Goal: Find contact information: Find contact information

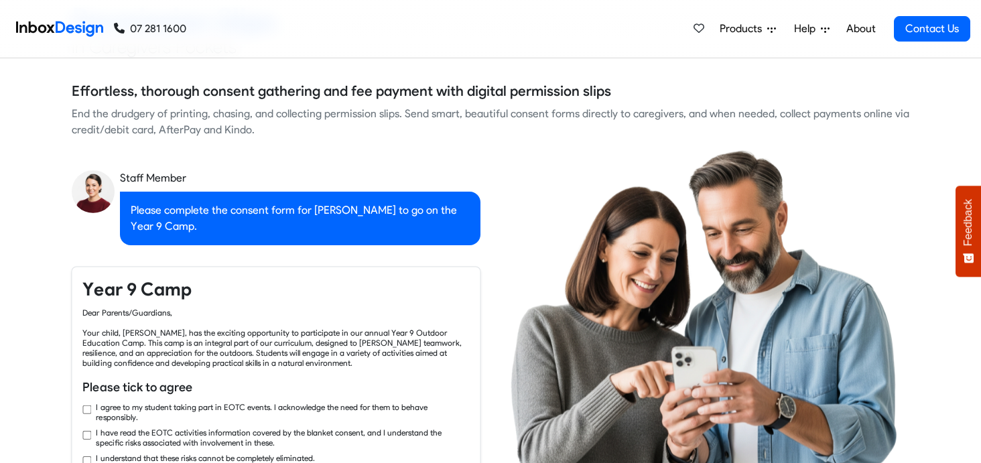
checkbox input "true"
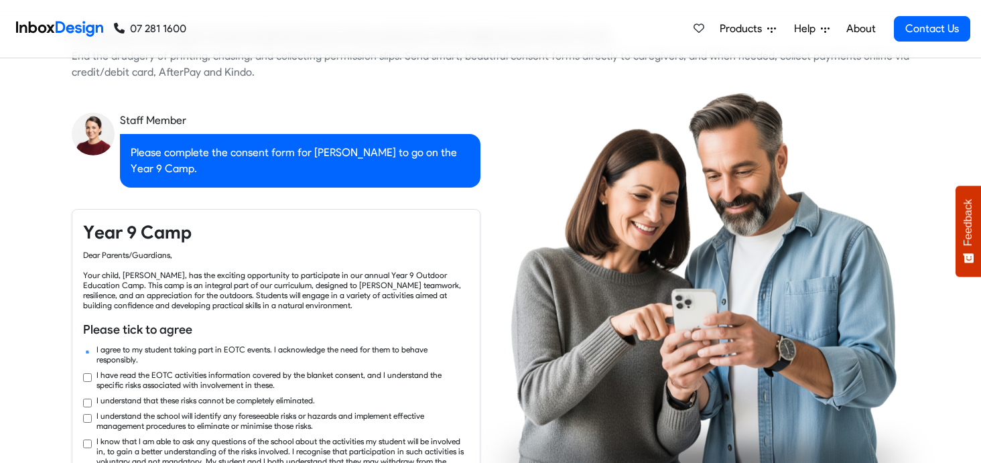
checkbox input "true"
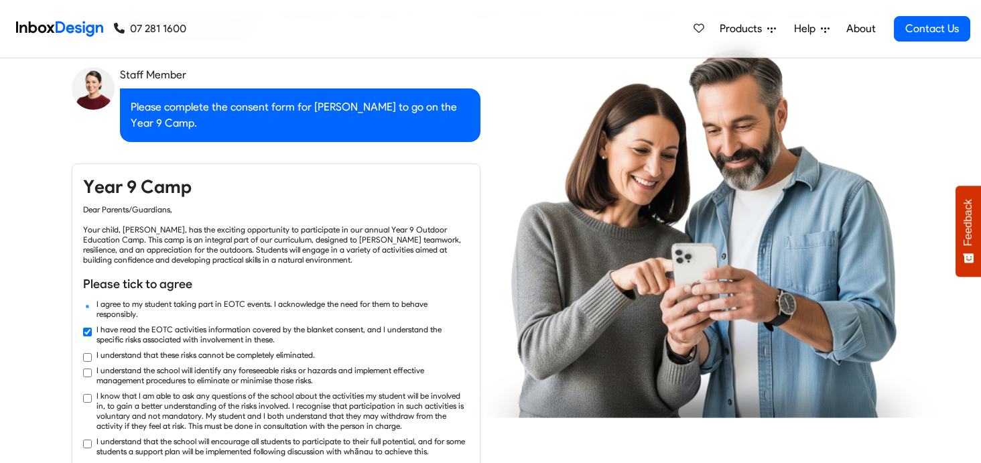
checkbox input "true"
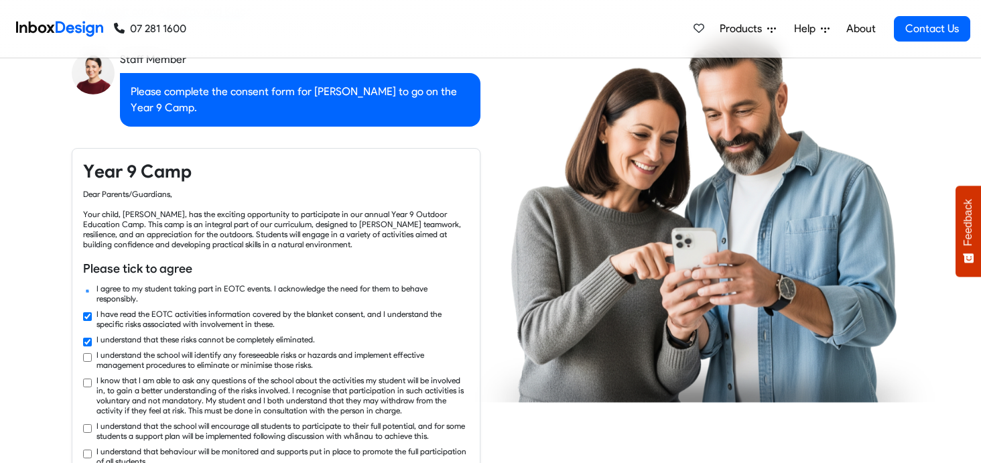
checkbox input "true"
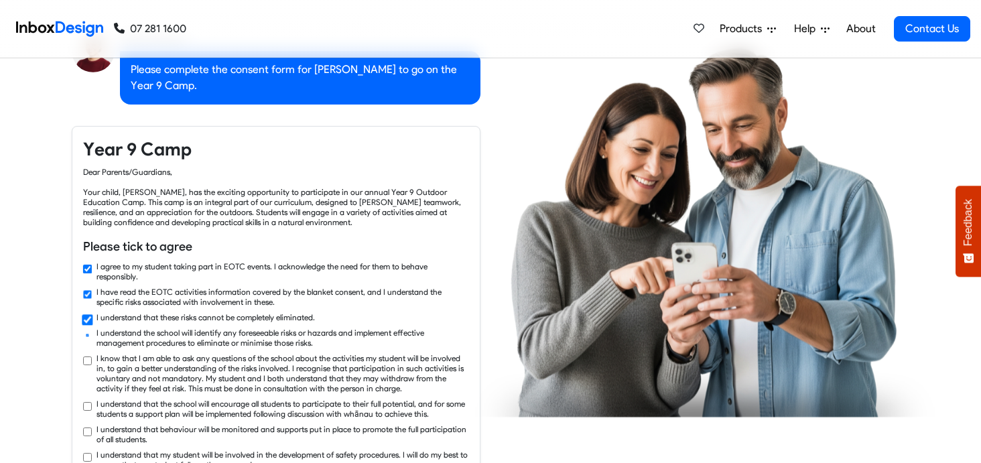
checkbox input "true"
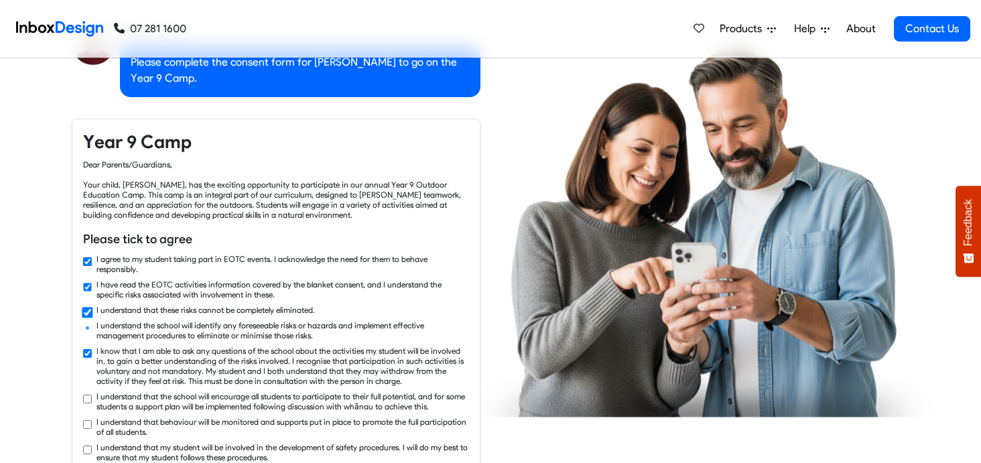
checkbox input "true"
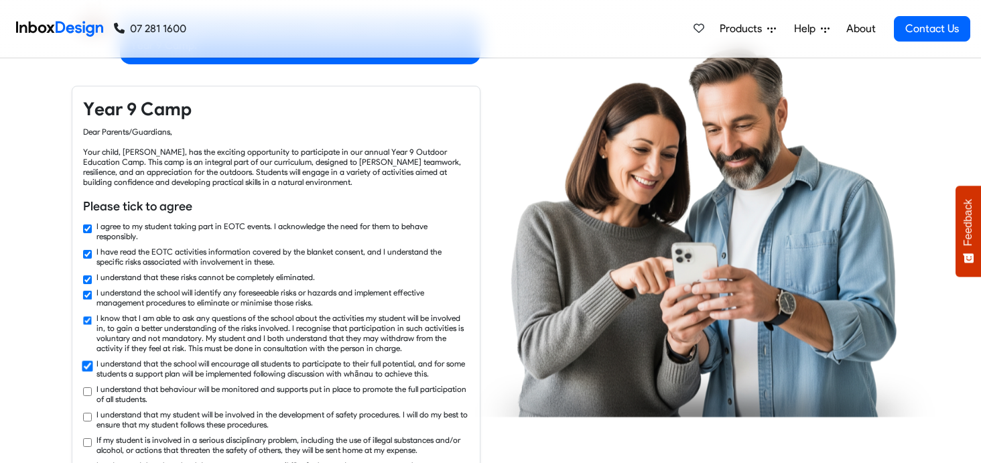
checkbox input "true"
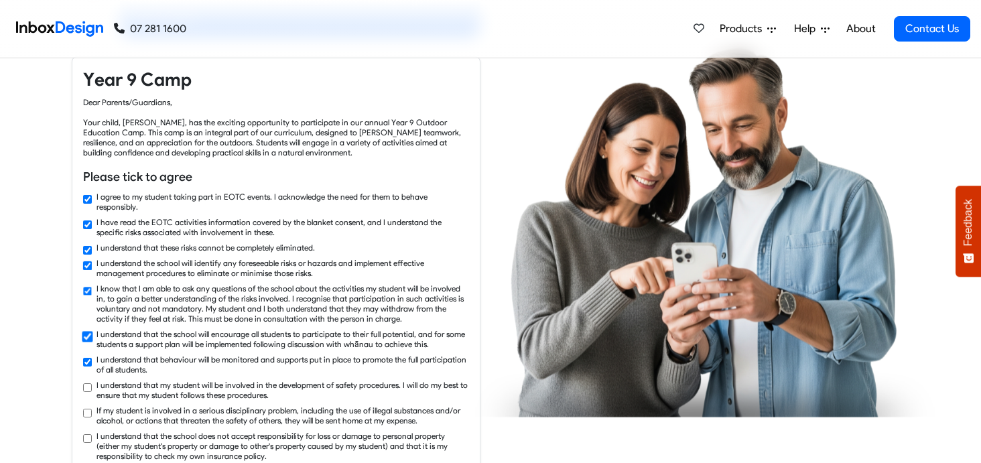
checkbox input "true"
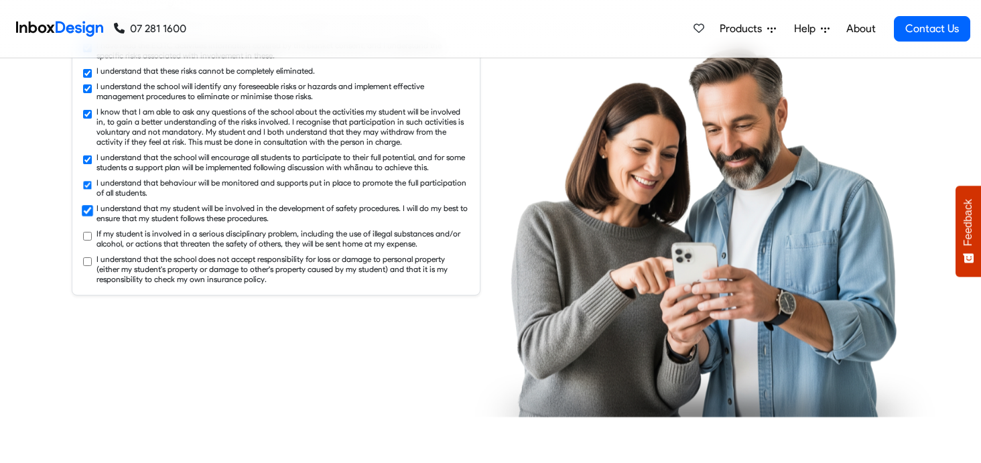
checkbox input "true"
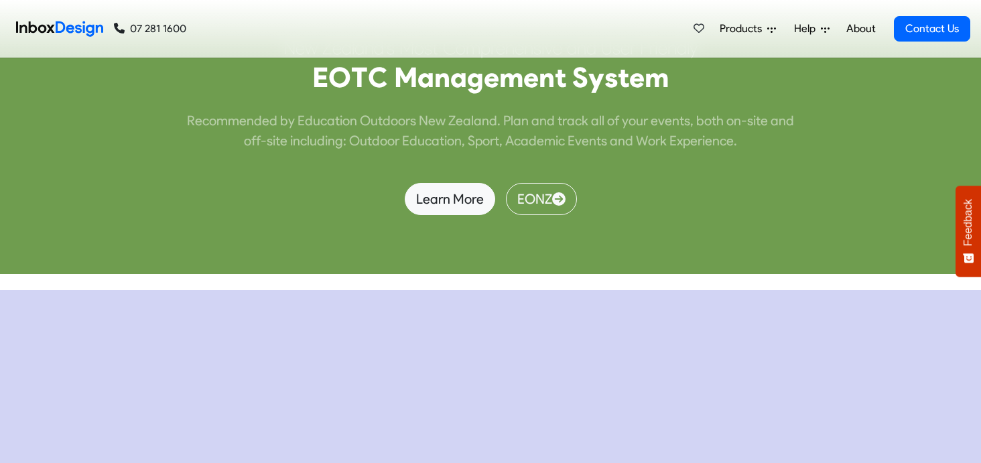
scroll to position [5394, 0]
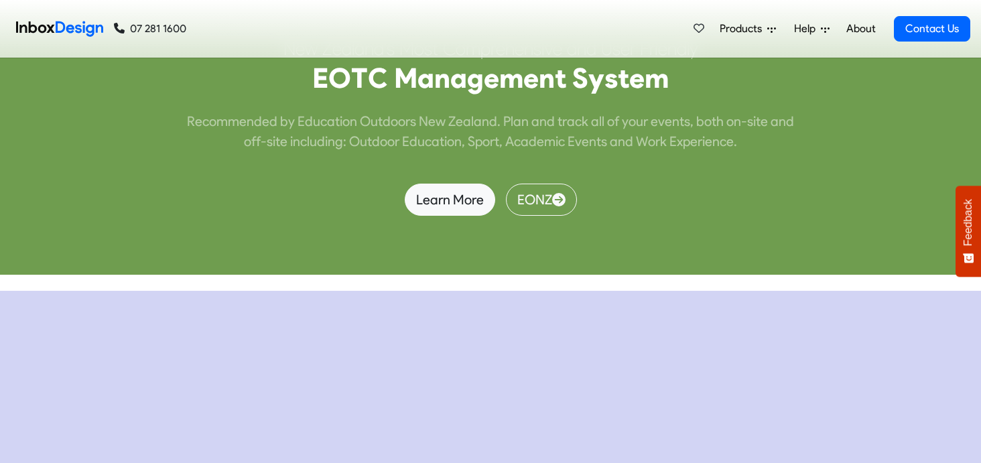
click at [810, 31] on span "Help" at bounding box center [807, 29] width 27 height 16
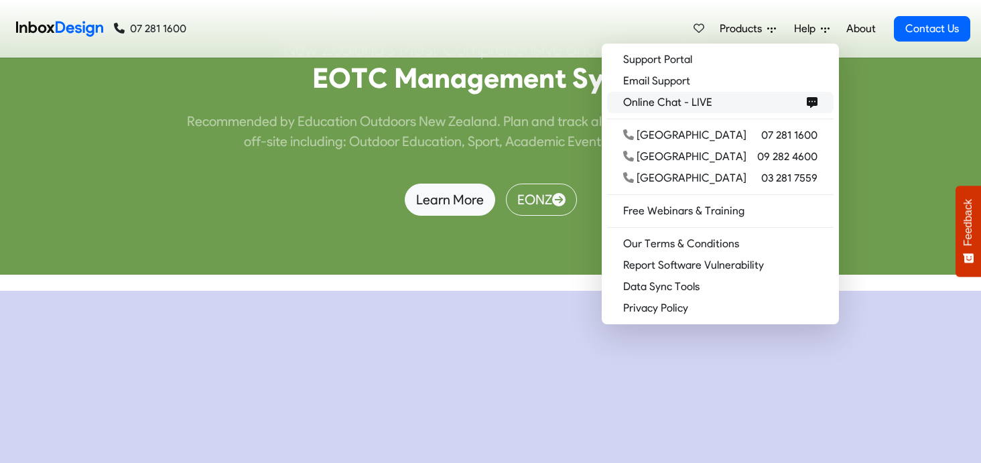
click at [717, 100] on span "Online Chat - LIVE" at bounding box center [670, 102] width 94 height 16
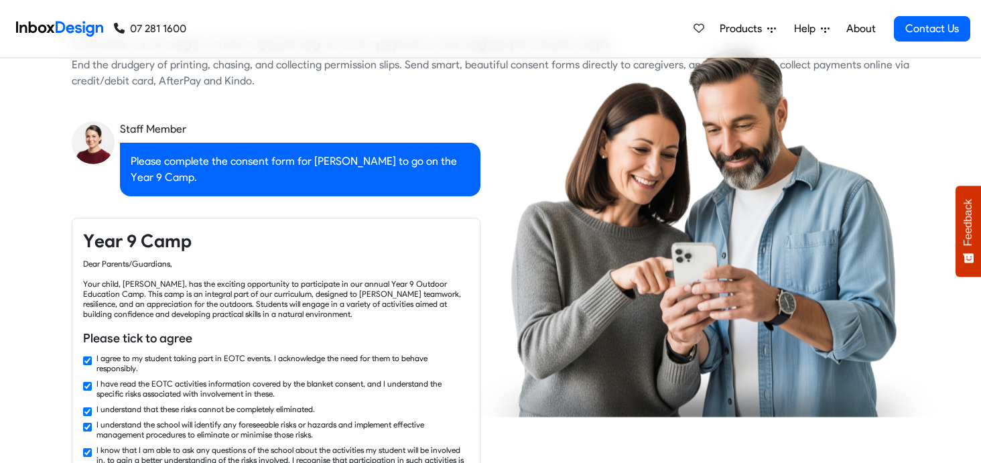
checkbox input "false"
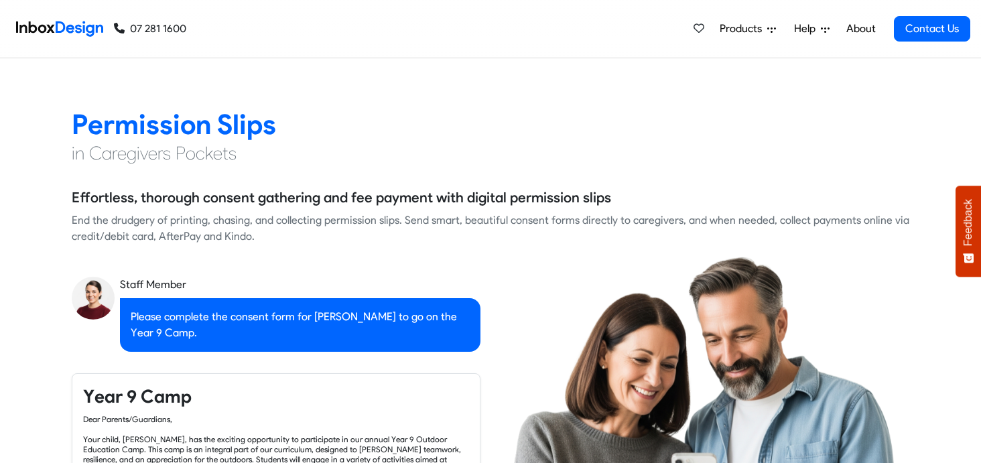
checkbox input "false"
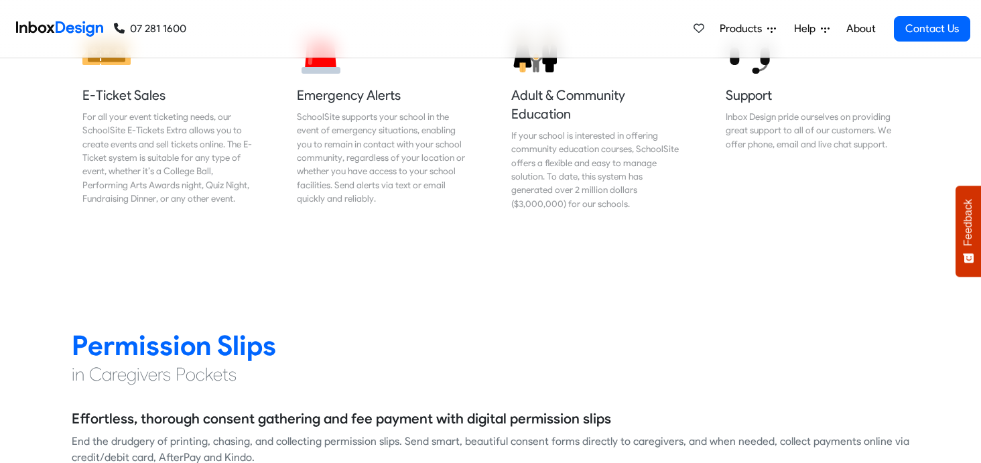
checkbox input "false"
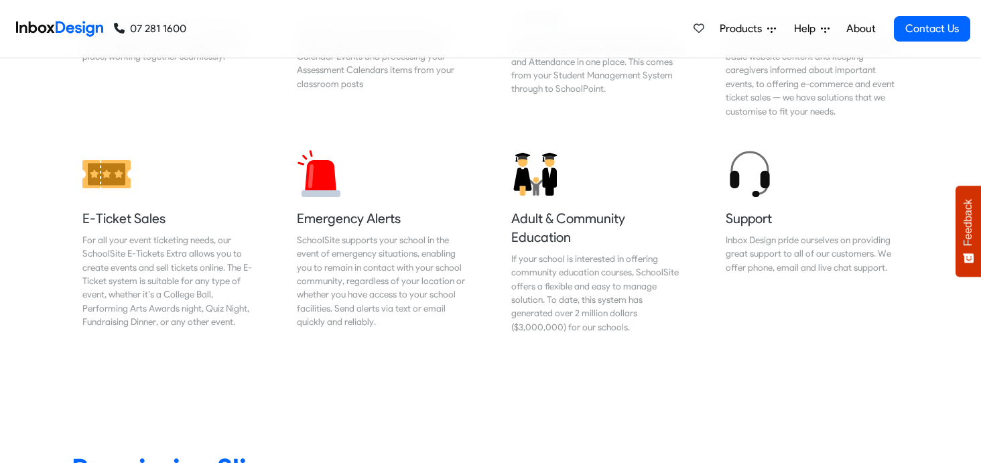
checkbox input "false"
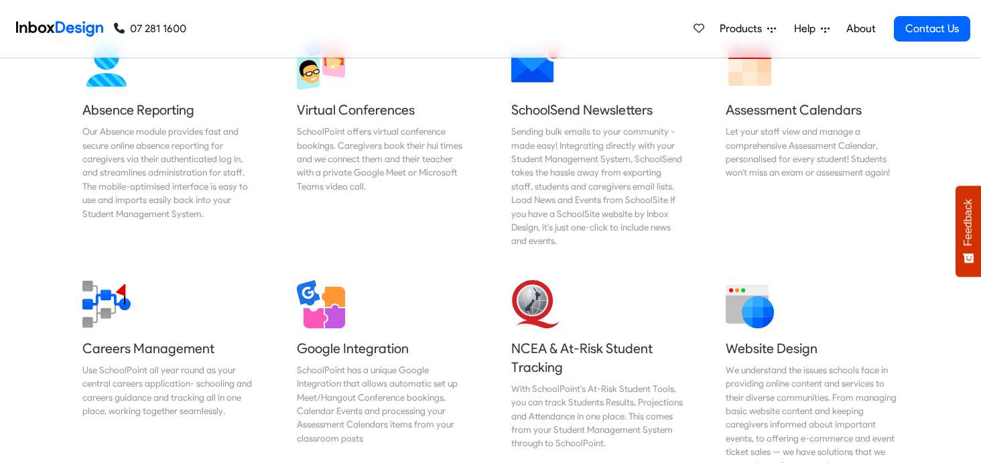
checkbox input "false"
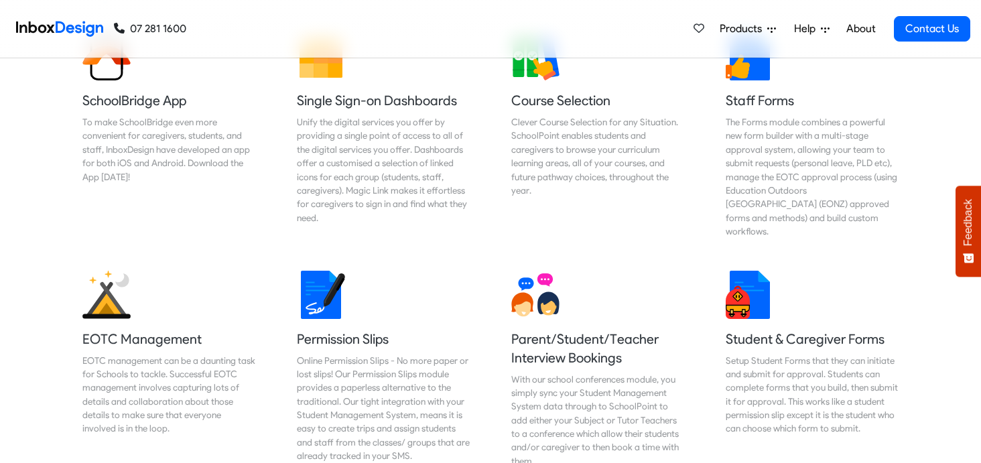
checkbox input "false"
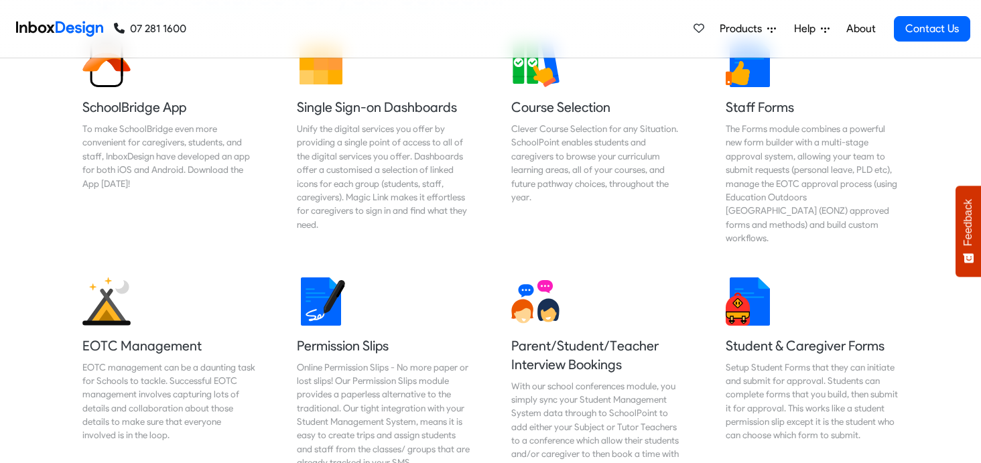
checkbox input "false"
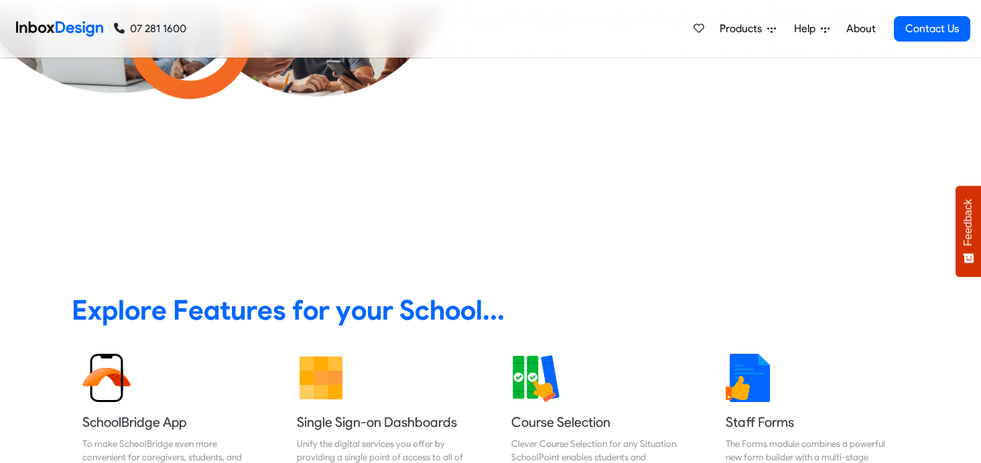
checkbox input "false"
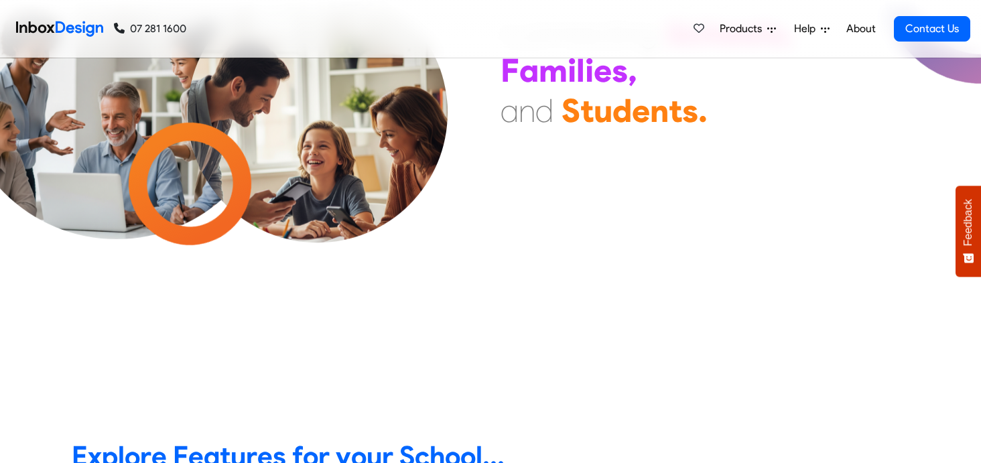
checkbox input "false"
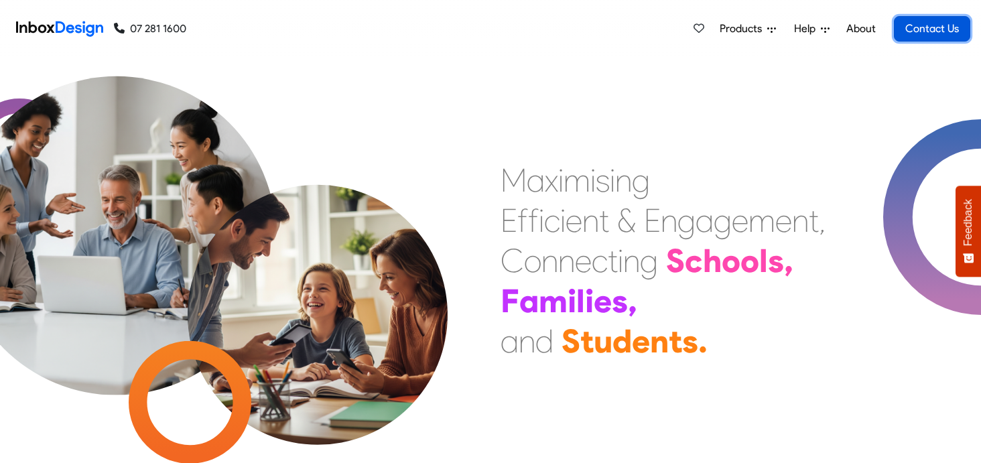
click at [934, 28] on link "Contact Us" at bounding box center [931, 28] width 76 height 25
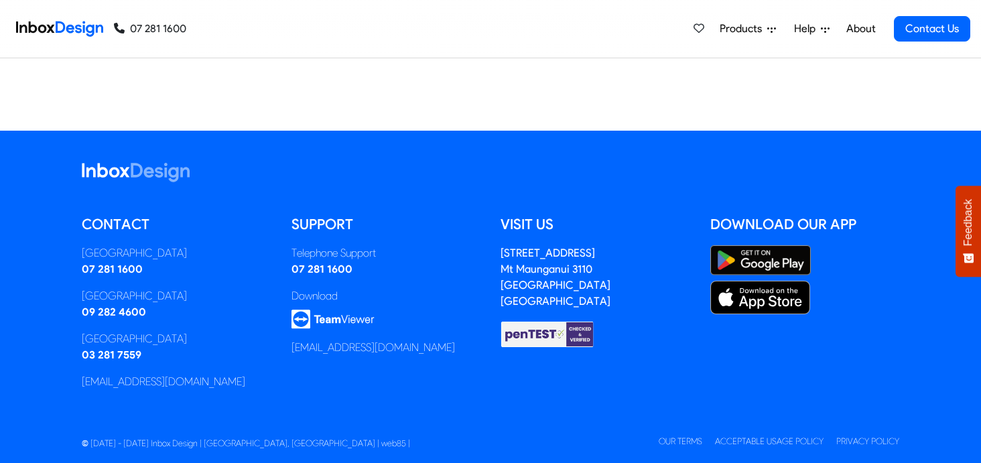
scroll to position [978, 0]
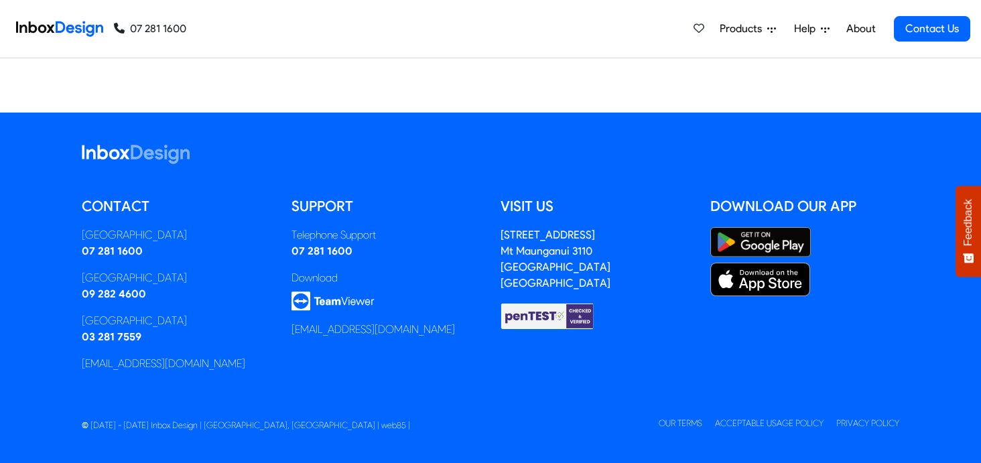
click at [337, 300] on img at bounding box center [332, 300] width 83 height 19
